Goal: Register for event/course

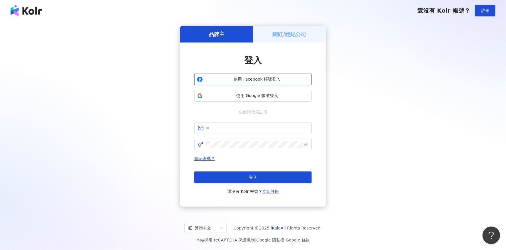
click at [270, 77] on span "使用 Facebook 帳號登入" at bounding box center [257, 80] width 104 height 6
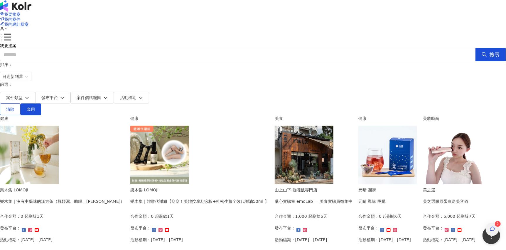
click at [493, 227] on span "button" at bounding box center [492, 230] width 5 height 6
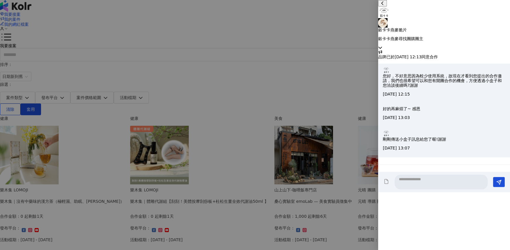
click at [440, 36] on p "穀卡卡燕麥尋找團購團主" at bounding box center [444, 38] width 132 height 5
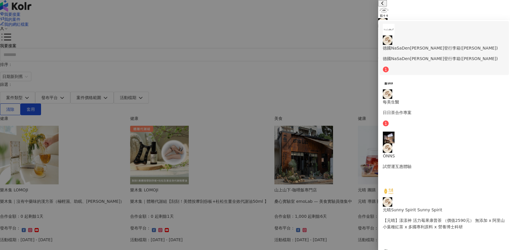
click at [432, 45] on p "德國NaSaDen[PERSON_NAME]登行李箱([PERSON_NAME])" at bounding box center [444, 48] width 123 height 6
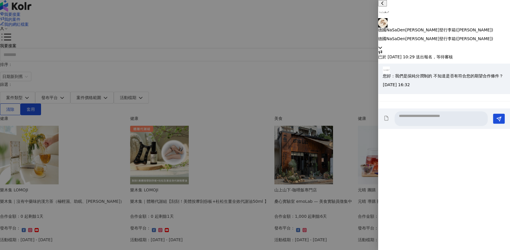
click at [438, 36] on p "德國NaSaDen[PERSON_NAME]登行李箱([PERSON_NAME])" at bounding box center [444, 38] width 132 height 5
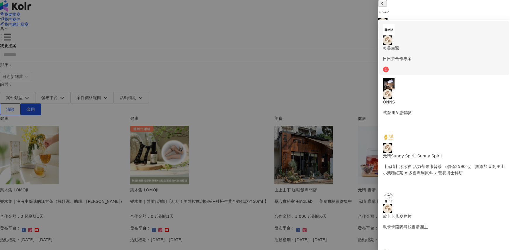
click at [434, 55] on p "日日茶合作專案" at bounding box center [444, 58] width 123 height 6
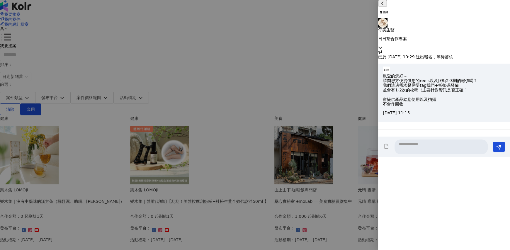
click at [426, 154] on textarea at bounding box center [441, 147] width 93 height 15
type textarea "*"
type textarea "**********"
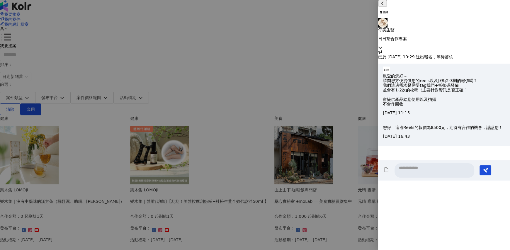
click at [177, 126] on div at bounding box center [255, 125] width 510 height 250
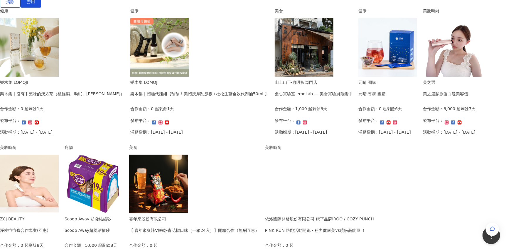
scroll to position [146, 0]
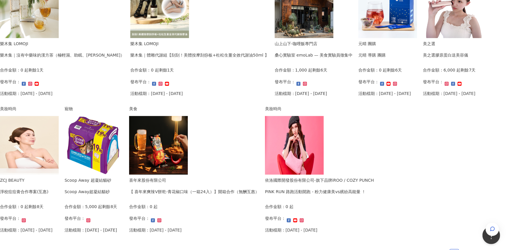
click at [423, 38] on img at bounding box center [452, 8] width 59 height 59
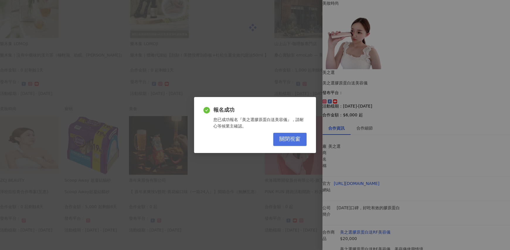
click at [300, 135] on button "關閉視窗" at bounding box center [289, 139] width 33 height 13
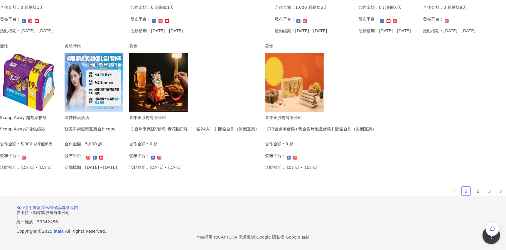
scroll to position [293, 0]
click at [473, 196] on link "2" at bounding box center [477, 191] width 9 height 9
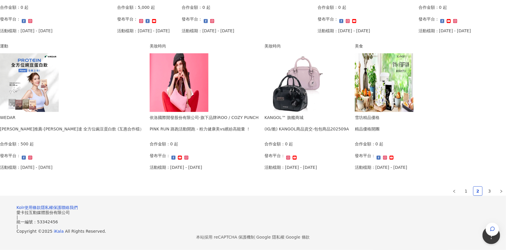
scroll to position [342, 0]
click at [485, 192] on link "3" at bounding box center [489, 191] width 9 height 9
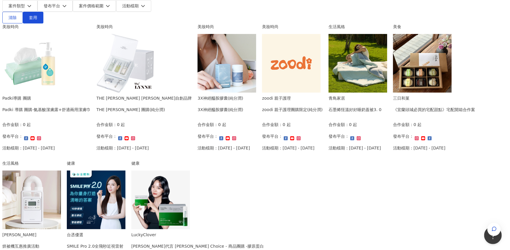
scroll to position [146, 0]
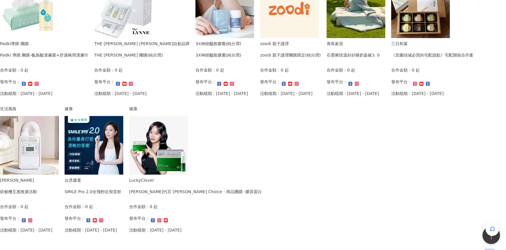
click at [327, 38] on img at bounding box center [356, 8] width 59 height 59
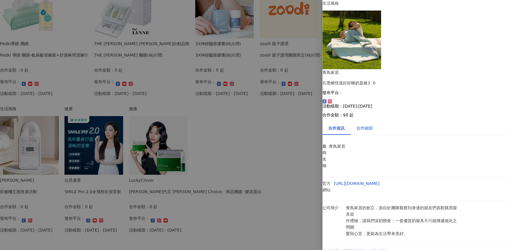
click at [366, 125] on div "合作細節" at bounding box center [365, 128] width 16 height 6
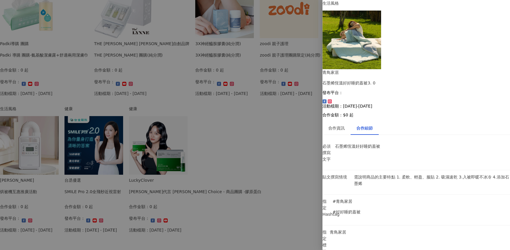
scroll to position [75, 0]
click at [0, 142] on div at bounding box center [255, 125] width 510 height 250
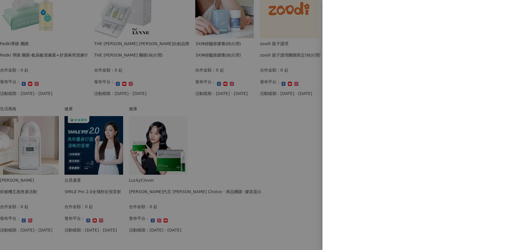
scroll to position [0, 0]
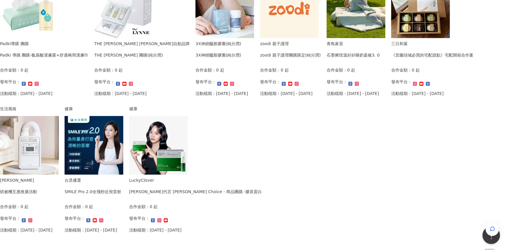
click at [327, 38] on img at bounding box center [356, 8] width 59 height 59
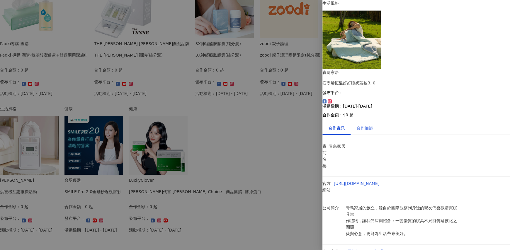
click at [369, 121] on div "合作細節" at bounding box center [365, 127] width 28 height 13
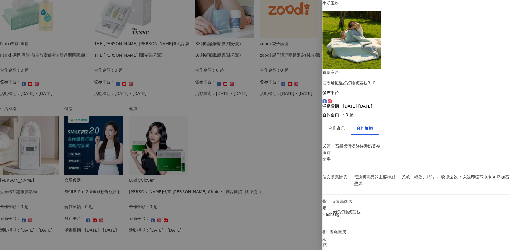
scroll to position [75, 0]
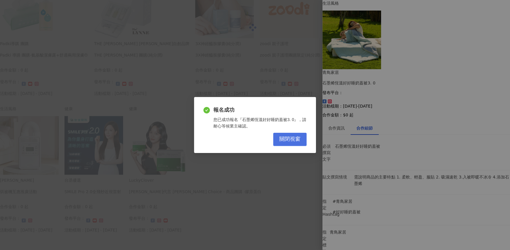
click at [286, 141] on span "關閉視窗" at bounding box center [290, 139] width 21 height 6
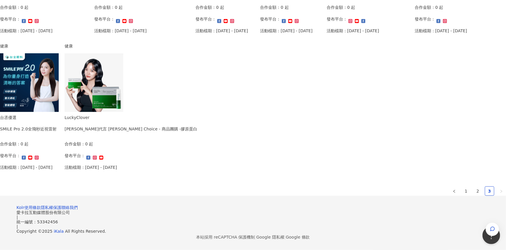
scroll to position [342, 0]
